Goal: Complete application form

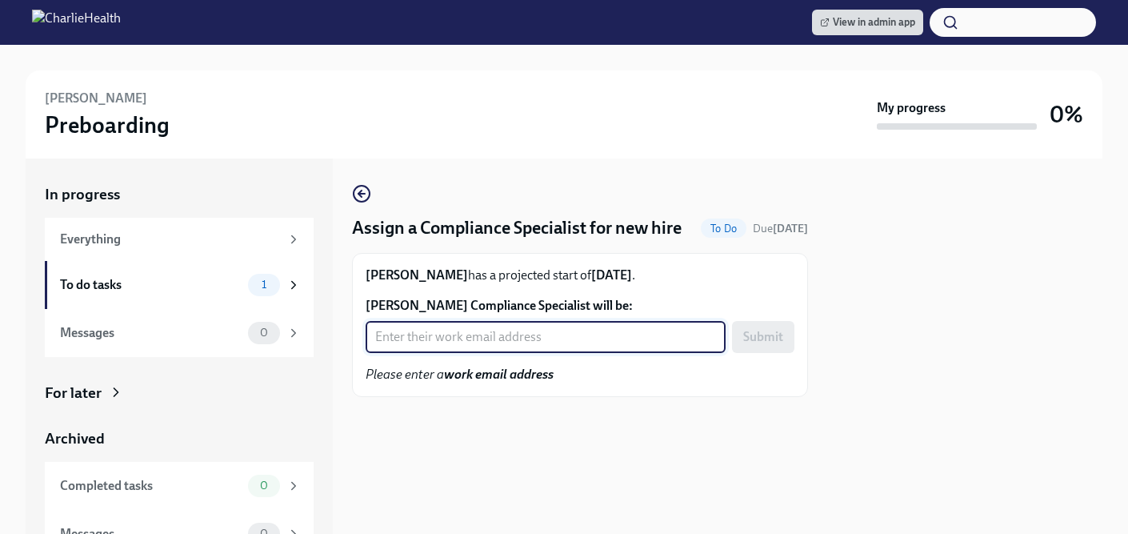
click at [538, 353] on input "[PERSON_NAME] Compliance Specialist will be:" at bounding box center [546, 337] width 360 height 32
type input "[EMAIL_ADDRESS][DOMAIN_NAME]"
click at [755, 345] on span "Submit" at bounding box center [763, 337] width 40 height 16
click at [526, 353] on input "[PERSON_NAME] Compliance Specialist will be:" at bounding box center [546, 337] width 360 height 32
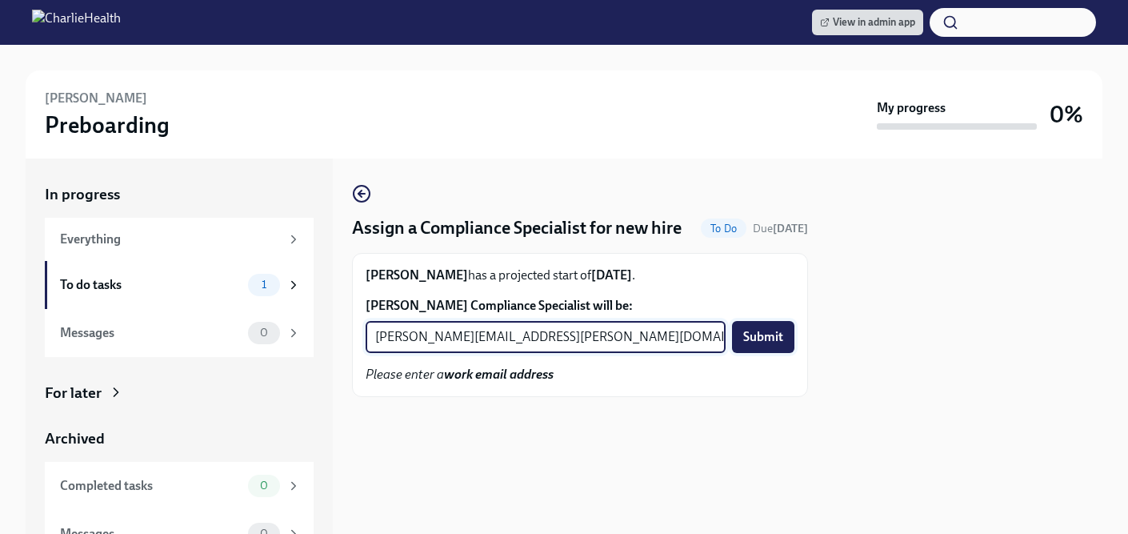
type input "[PERSON_NAME][EMAIL_ADDRESS][PERSON_NAME][DOMAIN_NAME]"
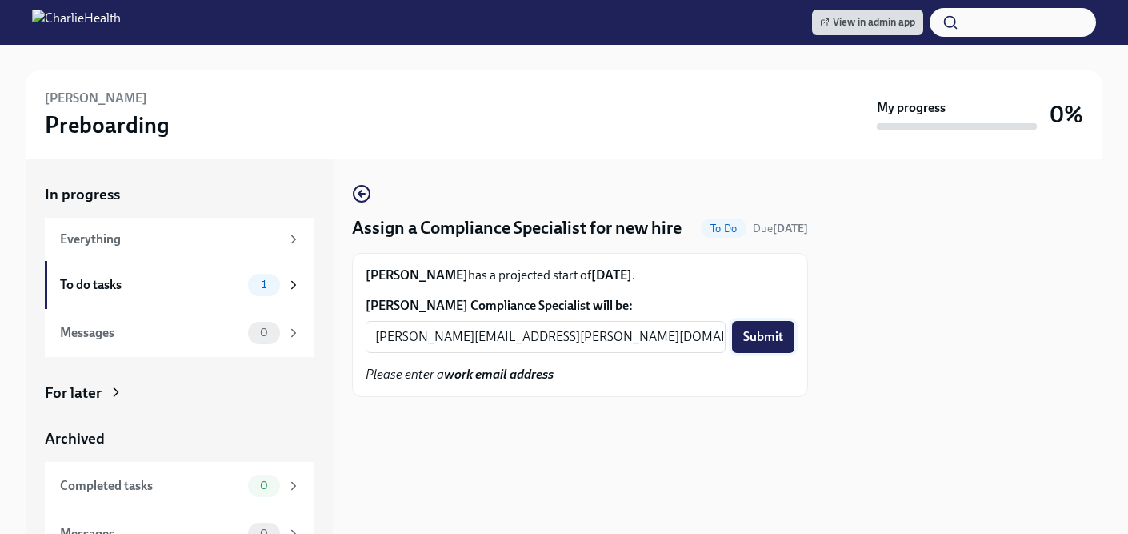
click at [755, 345] on span "Submit" at bounding box center [763, 337] width 40 height 16
